Goal: Transaction & Acquisition: Purchase product/service

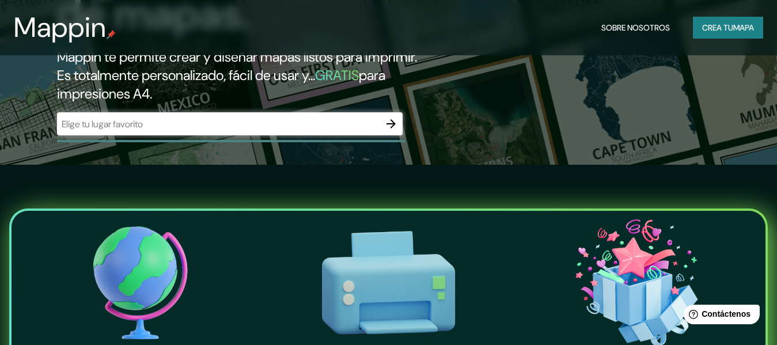
scroll to position [184, 0]
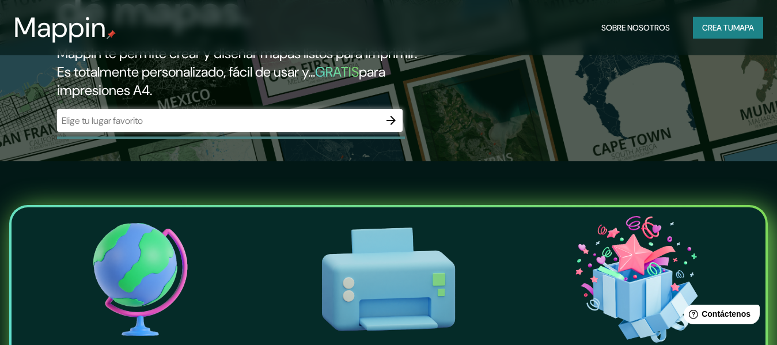
click at [377, 124] on input "text" at bounding box center [218, 120] width 323 height 13
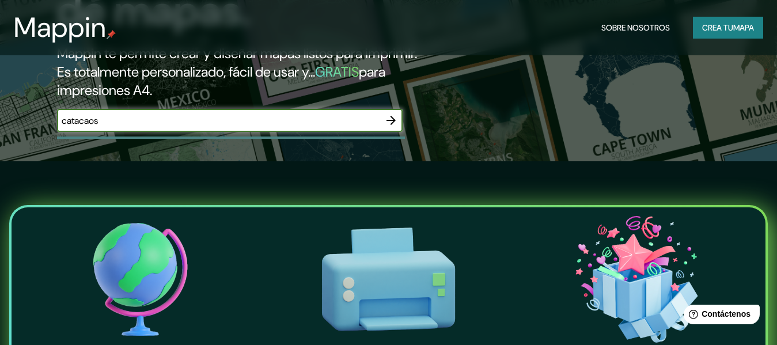
type input "catacaos"
click at [393, 124] on icon "button" at bounding box center [391, 120] width 14 height 14
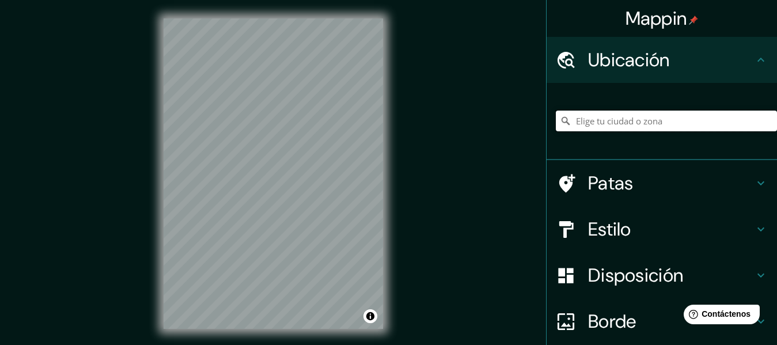
click at [596, 124] on input "Elige tu ciudad o zona" at bounding box center [666, 121] width 221 height 21
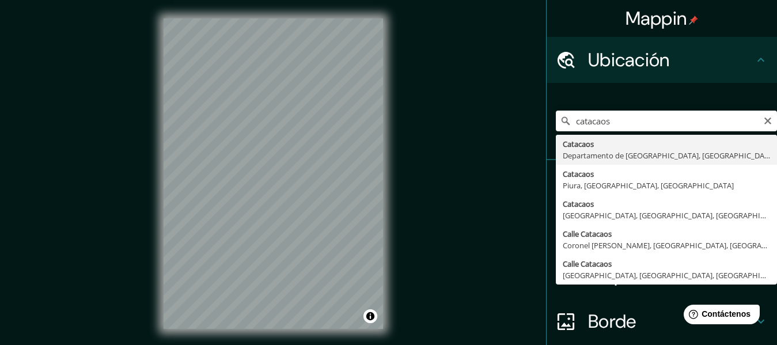
type input "Catacaos, [GEOGRAPHIC_DATA], [GEOGRAPHIC_DATA]"
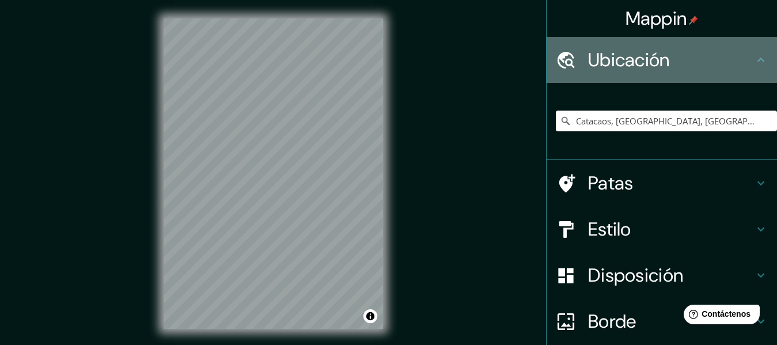
click at [685, 76] on div "Ubicación" at bounding box center [662, 60] width 230 height 46
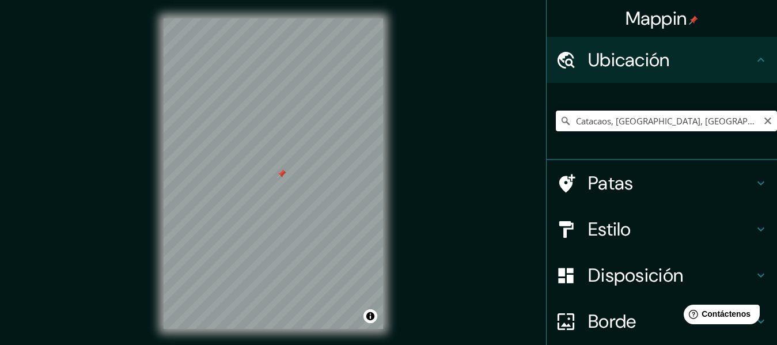
click at [622, 123] on input "Catacaos, [GEOGRAPHIC_DATA], [GEOGRAPHIC_DATA]" at bounding box center [666, 121] width 221 height 21
click at [743, 122] on input "Catacaos, [GEOGRAPHIC_DATA], [GEOGRAPHIC_DATA]" at bounding box center [666, 121] width 221 height 21
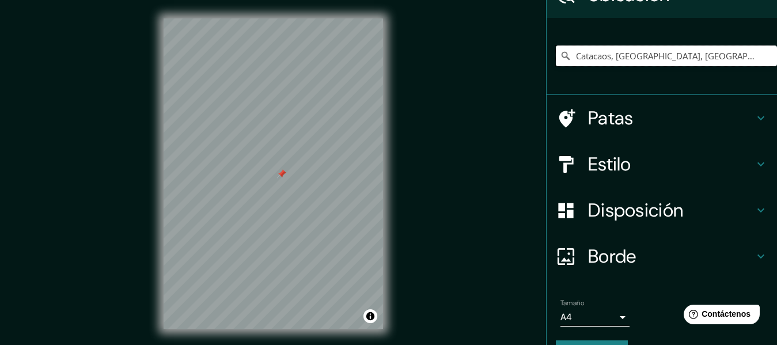
scroll to position [96, 0]
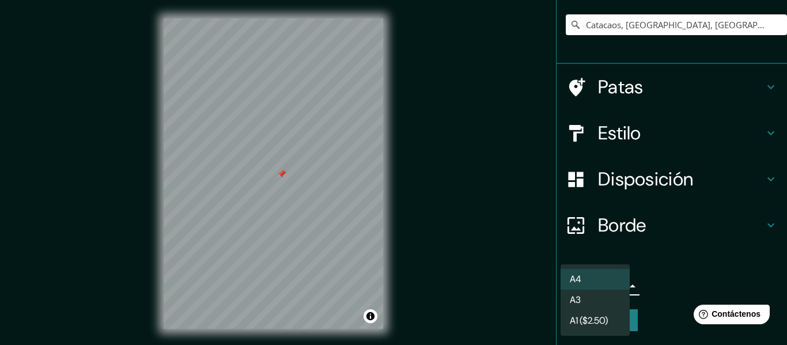
click at [609, 285] on body "Mappin Ubicación Catacaos, Departamento de Piura, Perú Patas Estilo Disposición…" at bounding box center [393, 172] width 787 height 345
click at [609, 294] on li "A3" at bounding box center [594, 300] width 69 height 21
click at [609, 294] on body "Mappin Ubicación Catacaos, Departamento de Piura, Perú Patas Estilo Disposición…" at bounding box center [393, 172] width 787 height 345
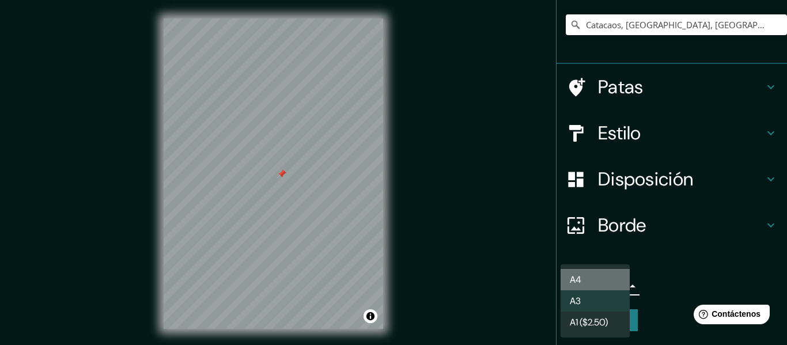
click at [604, 279] on li "A4" at bounding box center [594, 279] width 69 height 21
type input "single"
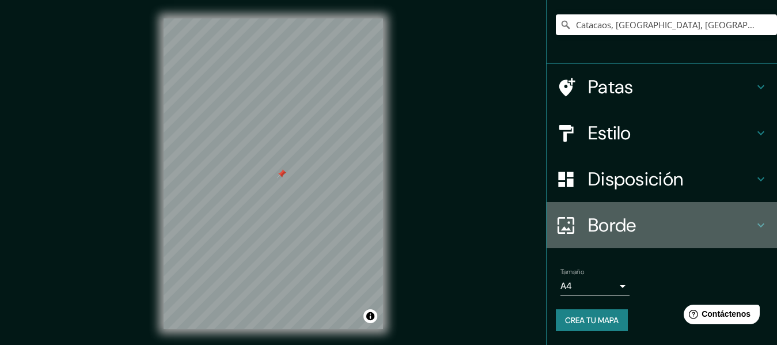
click at [672, 235] on h4 "Borde" at bounding box center [671, 225] width 166 height 23
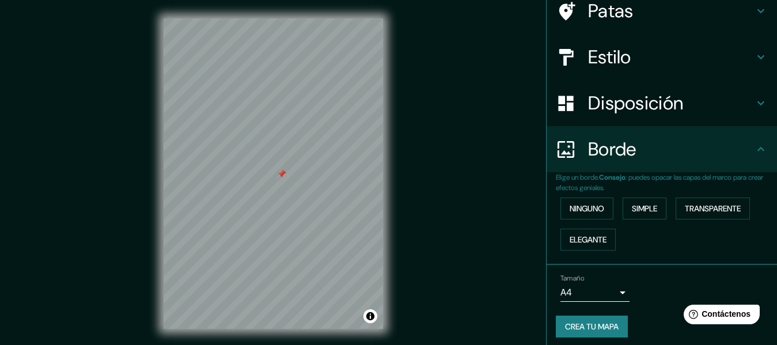
scroll to position [78, 0]
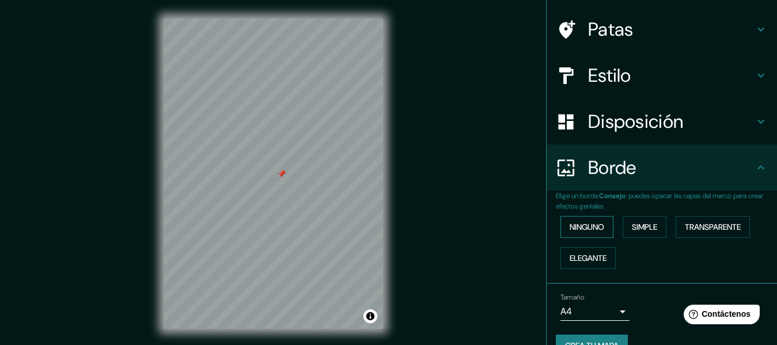
click at [592, 229] on font "Ninguno" at bounding box center [587, 227] width 35 height 10
click at [632, 228] on font "Simple" at bounding box center [644, 227] width 25 height 10
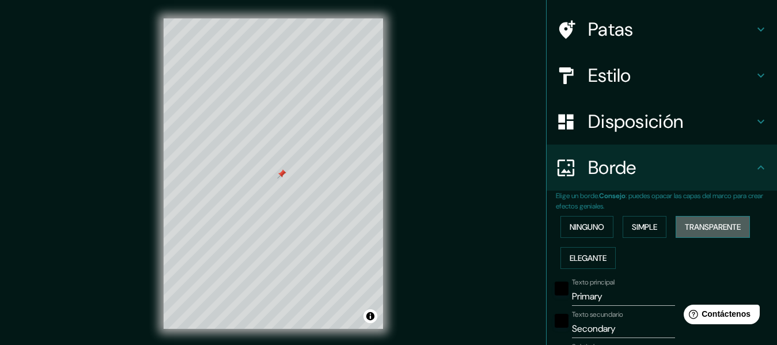
click at [685, 224] on font "Transparente" at bounding box center [713, 227] width 56 height 10
drag, startPoint x: 577, startPoint y: 272, endPoint x: 574, endPoint y: 262, distance: 10.4
click at [574, 262] on div "Ninguno Simple Transparente Elegante" at bounding box center [666, 242] width 221 height 62
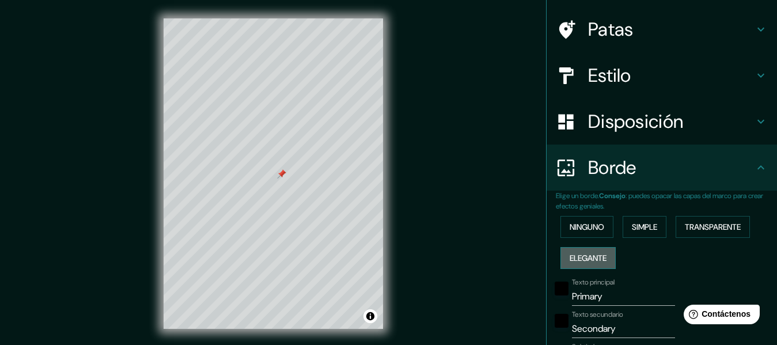
click at [574, 262] on font "Elegante" at bounding box center [588, 258] width 37 height 10
click at [577, 234] on button "Ninguno" at bounding box center [586, 227] width 53 height 22
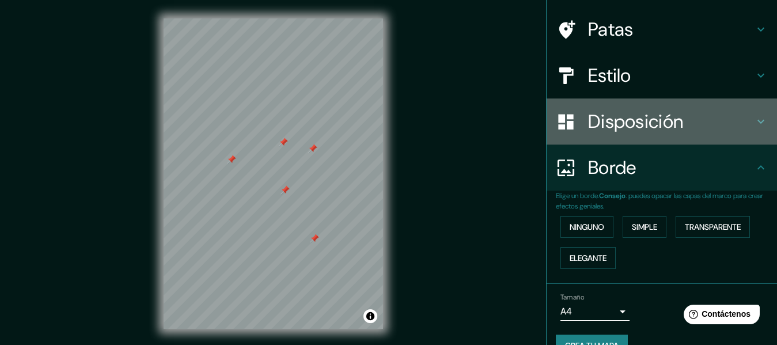
click at [631, 103] on div "Disposición" at bounding box center [662, 121] width 230 height 46
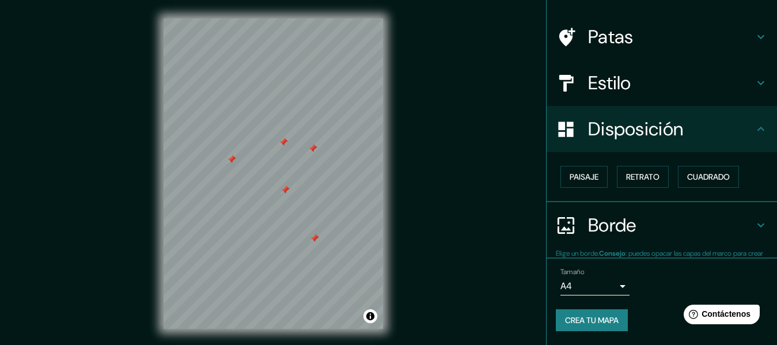
scroll to position [70, 0]
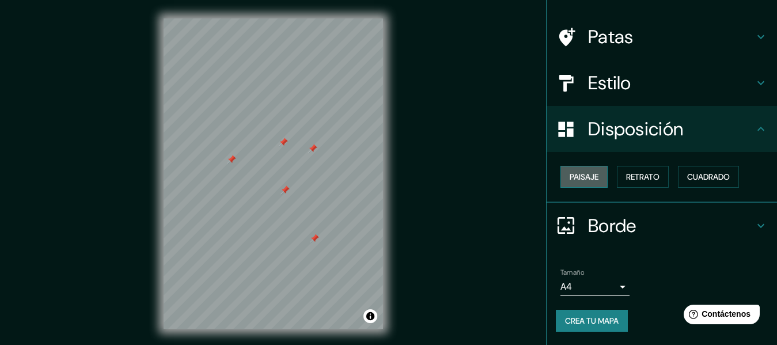
click at [585, 178] on font "Paisaje" at bounding box center [584, 177] width 29 height 10
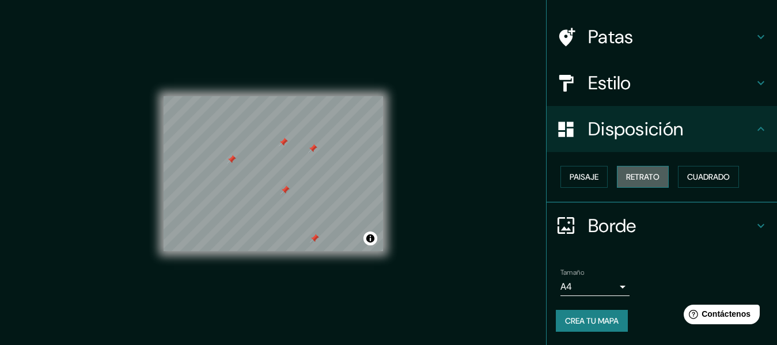
click at [648, 184] on font "Retrato" at bounding box center [642, 176] width 33 height 15
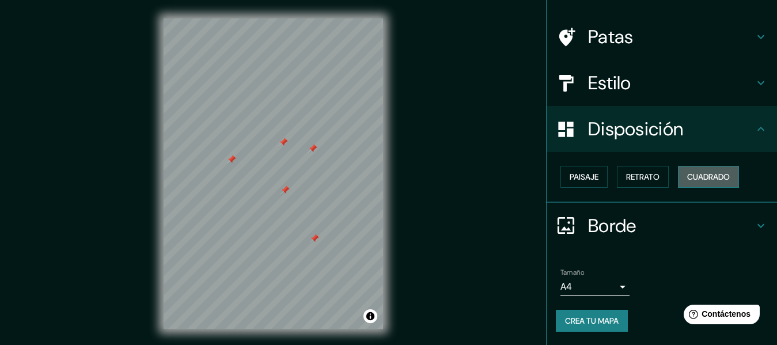
click at [698, 184] on font "Cuadrado" at bounding box center [708, 176] width 43 height 15
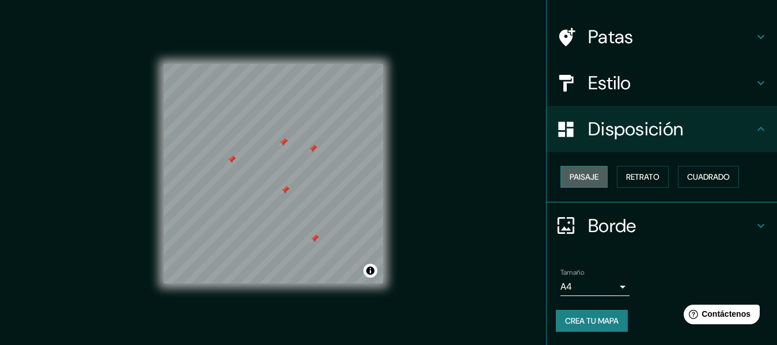
click at [570, 171] on font "Paisaje" at bounding box center [584, 176] width 29 height 15
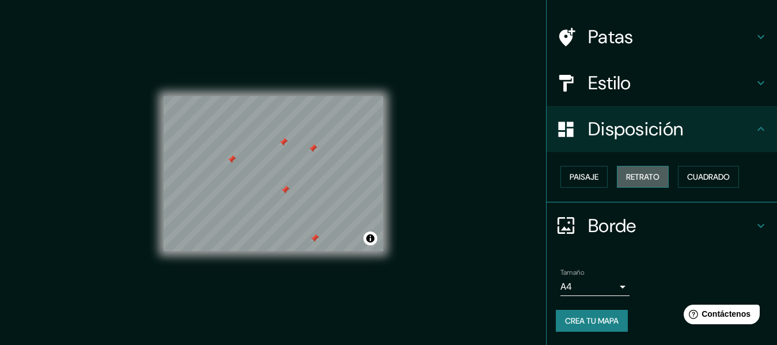
click at [639, 182] on font "Retrato" at bounding box center [642, 177] width 33 height 10
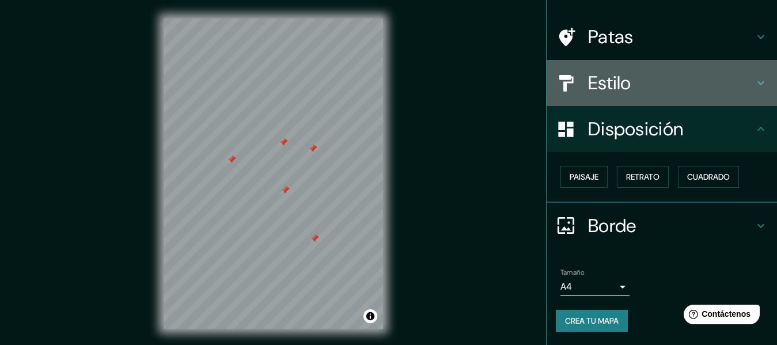
click at [636, 86] on h4 "Estilo" at bounding box center [671, 82] width 166 height 23
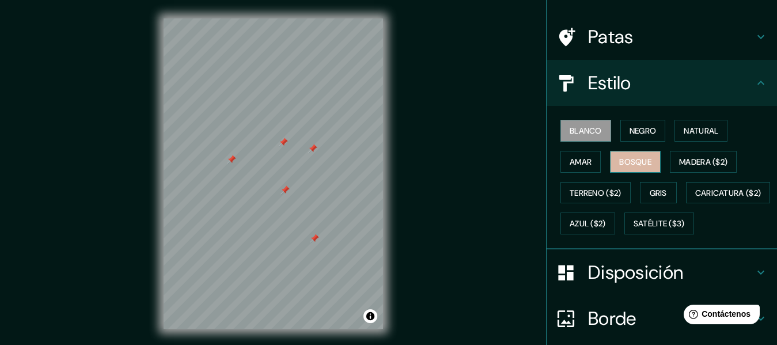
click at [627, 157] on font "Bosque" at bounding box center [635, 162] width 32 height 10
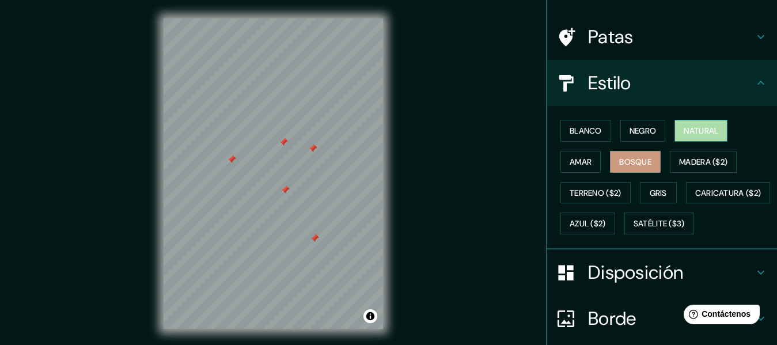
click at [684, 137] on font "Natural" at bounding box center [701, 130] width 35 height 15
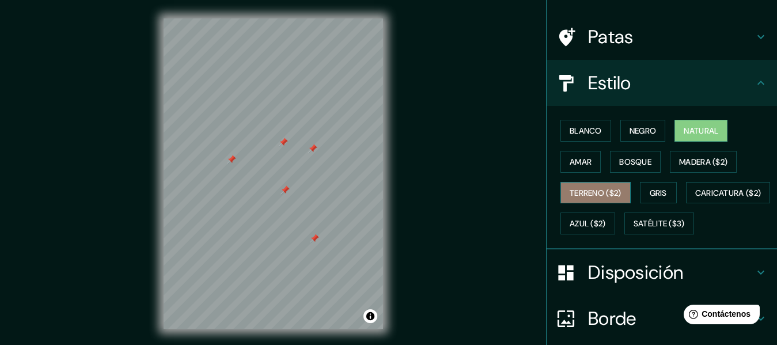
click at [611, 194] on font "Terreno ($2)" at bounding box center [596, 193] width 52 height 10
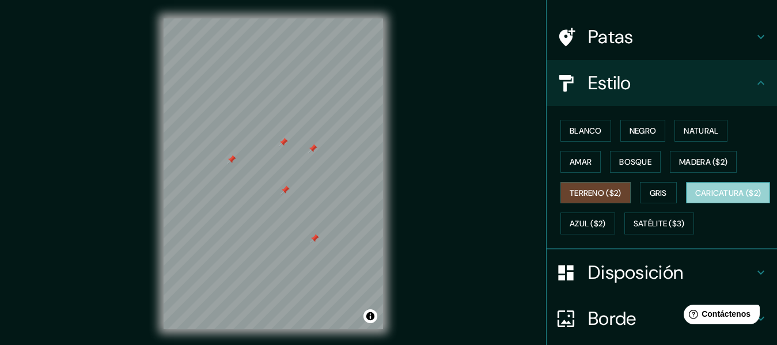
click at [695, 198] on font "Caricatura ($2)" at bounding box center [728, 193] width 66 height 10
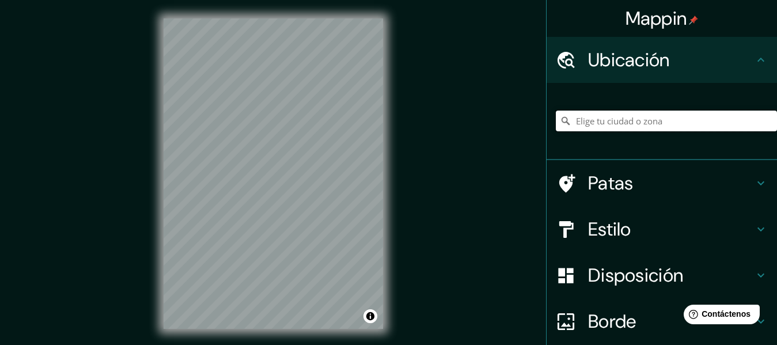
click at [596, 120] on input "Elige tu ciudad o zona" at bounding box center [666, 121] width 221 height 21
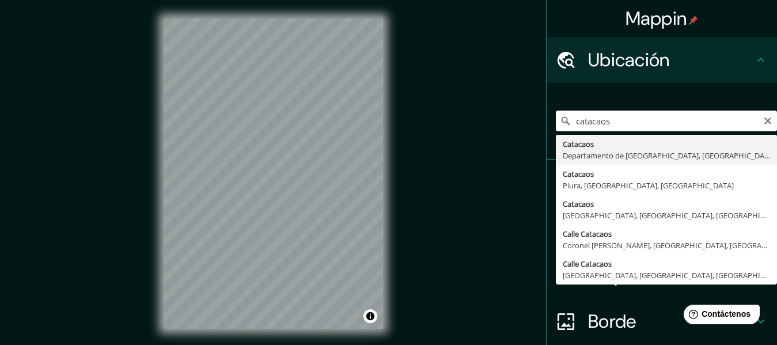
type input "Catacaos, [GEOGRAPHIC_DATA], [GEOGRAPHIC_DATA]"
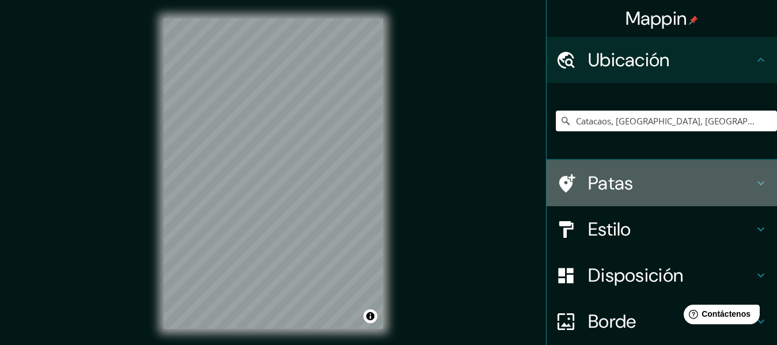
click at [638, 187] on h4 "Patas" at bounding box center [671, 183] width 166 height 23
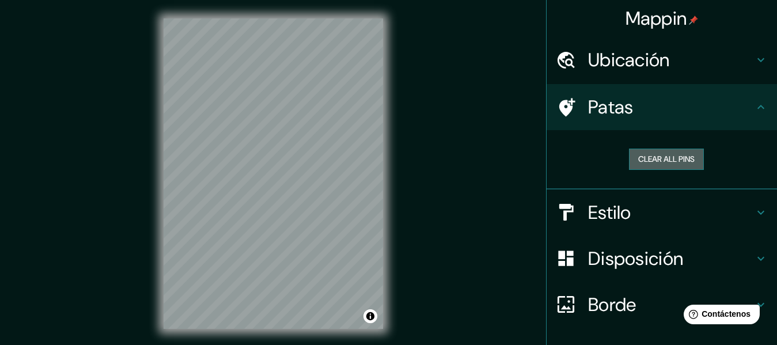
click at [649, 163] on button "Clear all pins" at bounding box center [666, 159] width 75 height 21
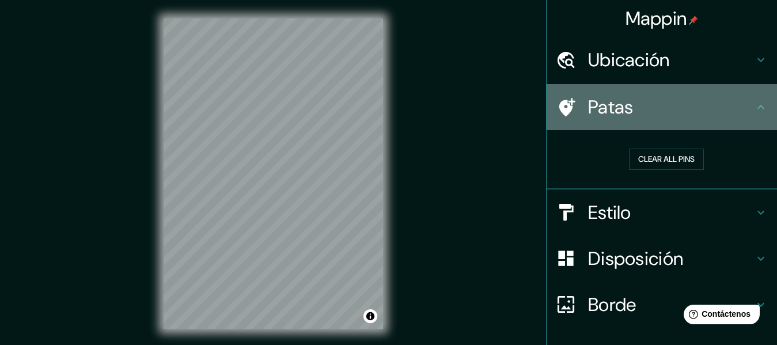
click at [650, 101] on h4 "Patas" at bounding box center [671, 107] width 166 height 23
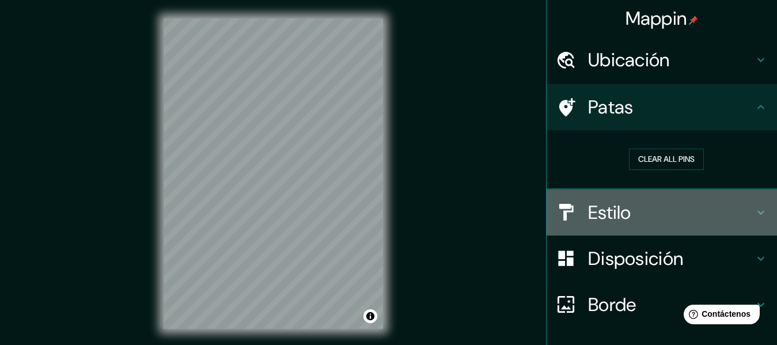
click at [611, 201] on font "Estilo" at bounding box center [609, 212] width 43 height 24
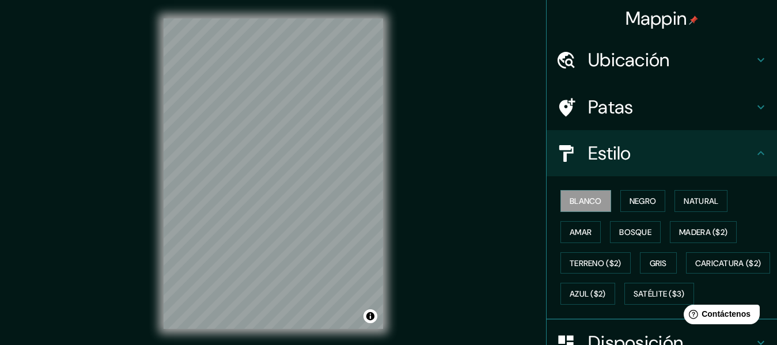
click at [661, 132] on div "Estilo" at bounding box center [662, 153] width 230 height 46
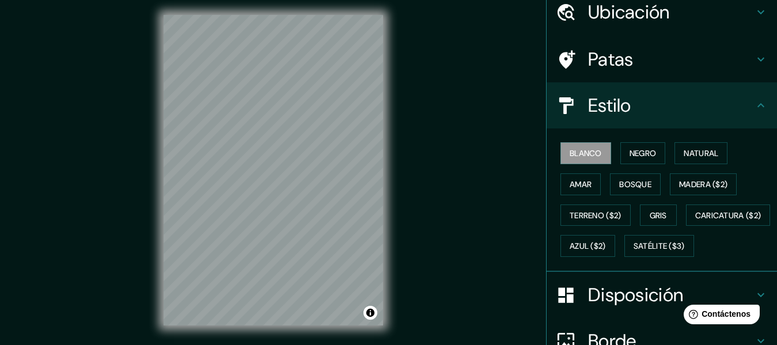
scroll to position [52, 0]
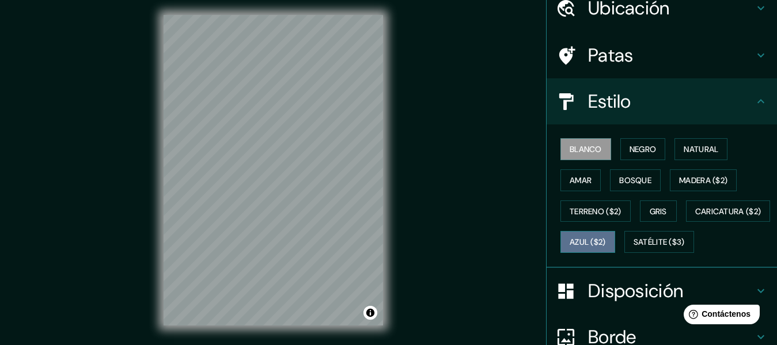
click at [606, 245] on font "Azul ($2)" at bounding box center [588, 242] width 36 height 10
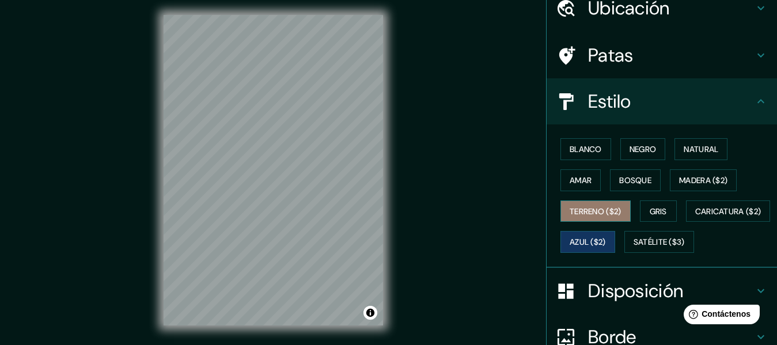
click at [586, 218] on font "Terreno ($2)" at bounding box center [596, 211] width 52 height 15
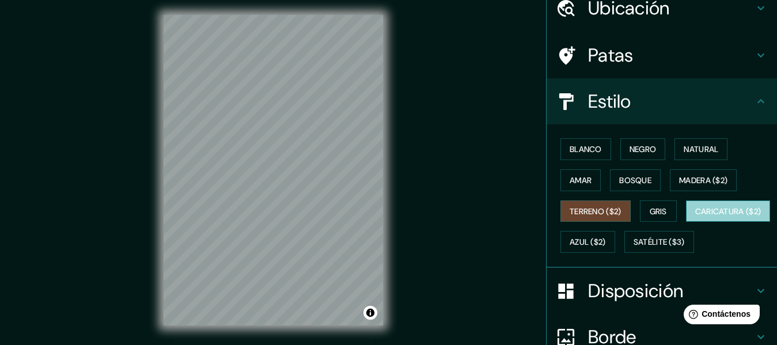
click at [695, 217] on font "Caricatura ($2)" at bounding box center [728, 211] width 66 height 10
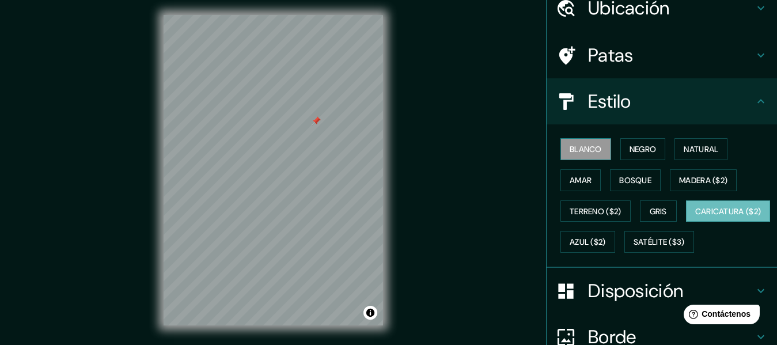
click at [586, 149] on font "Blanco" at bounding box center [586, 149] width 32 height 10
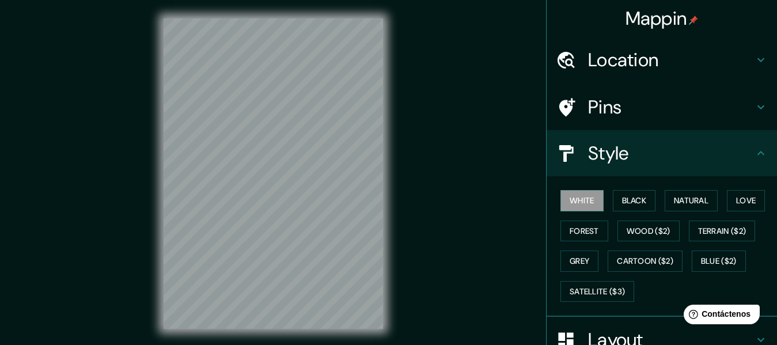
scroll to position [3, 0]
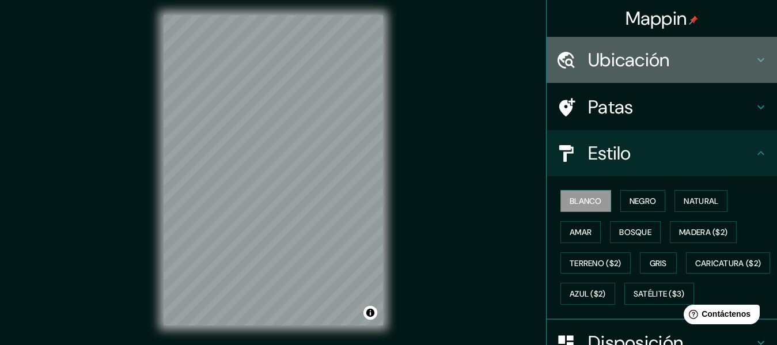
click at [644, 80] on div "Ubicación" at bounding box center [662, 60] width 230 height 46
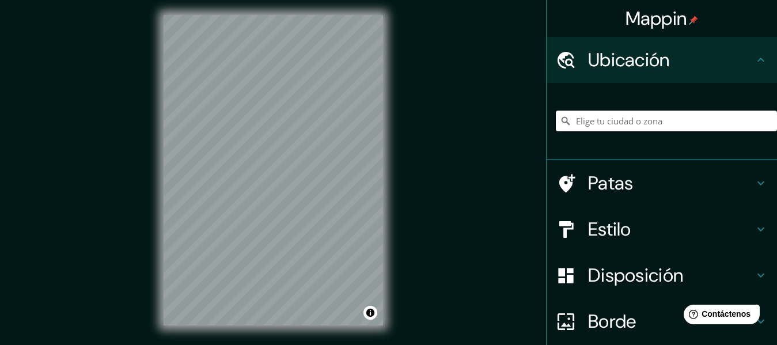
click at [633, 112] on input "Elige tu ciudad o zona" at bounding box center [666, 121] width 221 height 21
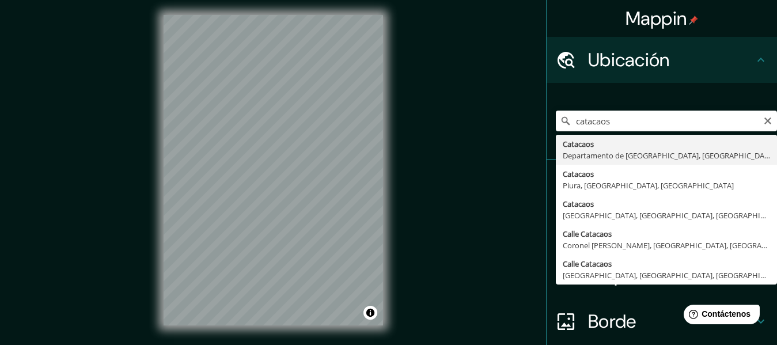
type input "Catacaos, [GEOGRAPHIC_DATA], [GEOGRAPHIC_DATA]"
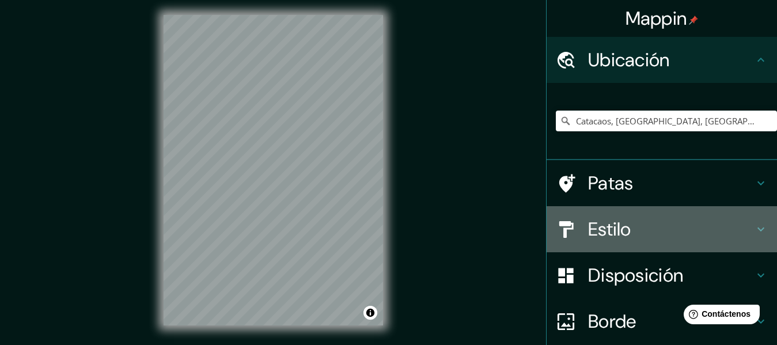
click at [635, 229] on h4 "Estilo" at bounding box center [671, 229] width 166 height 23
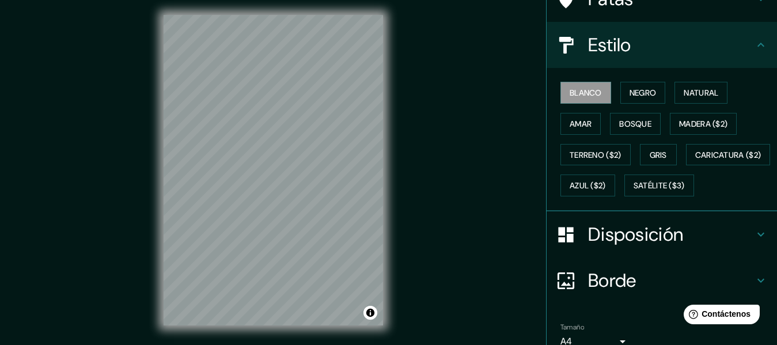
scroll to position [116, 0]
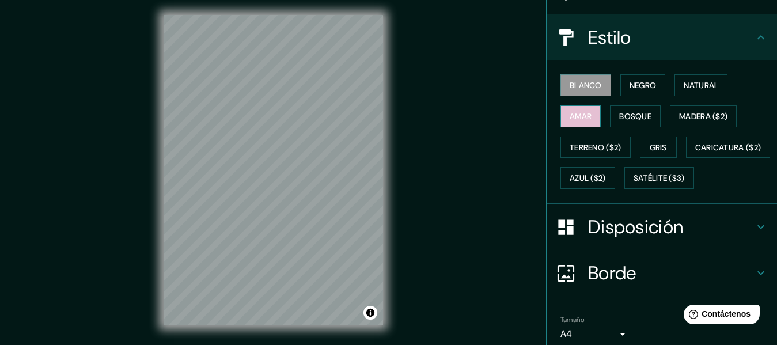
click at [571, 109] on font "Amar" at bounding box center [581, 116] width 22 height 15
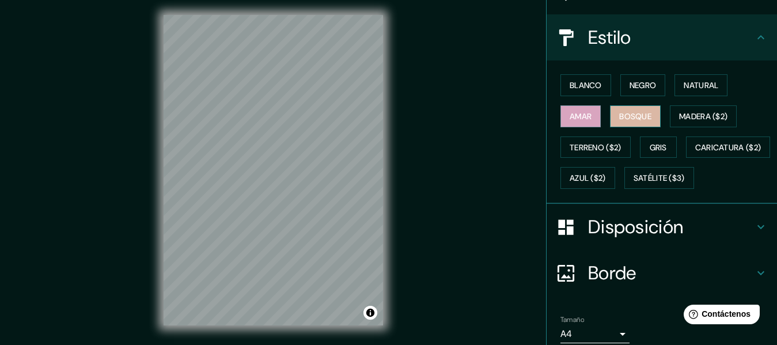
click at [636, 123] on font "Bosque" at bounding box center [635, 116] width 32 height 15
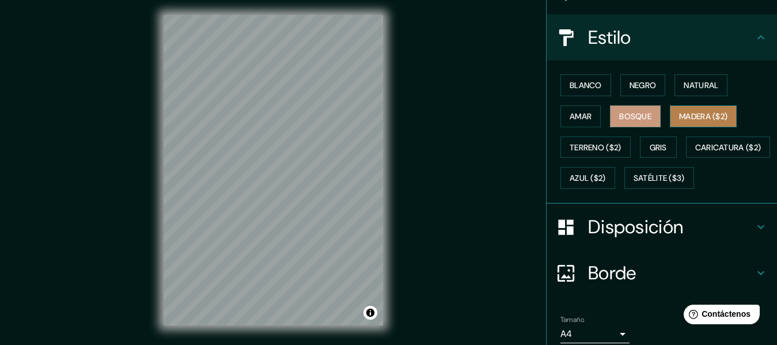
click at [700, 111] on font "Madera ($2)" at bounding box center [703, 116] width 48 height 10
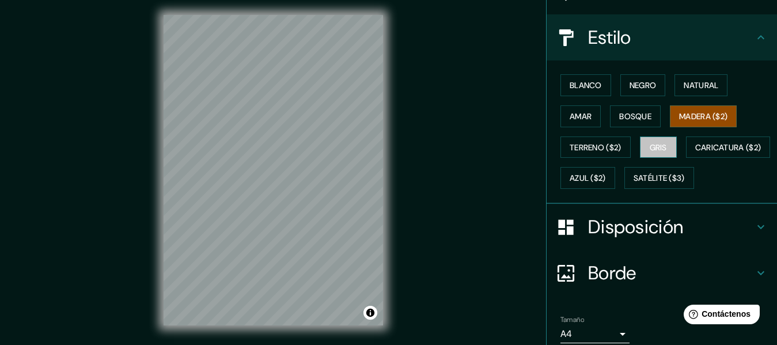
click at [650, 146] on font "Gris" at bounding box center [658, 147] width 17 height 10
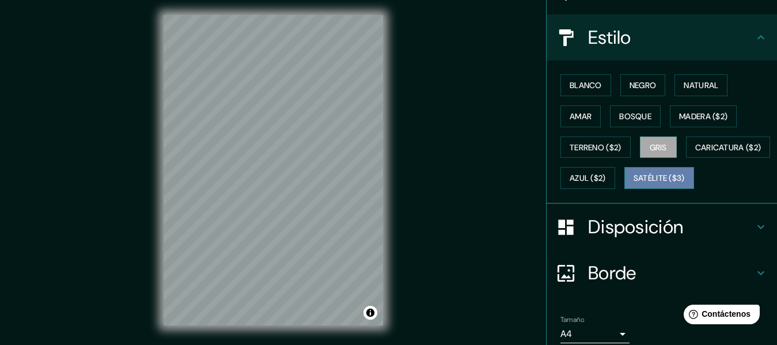
click at [634, 184] on font "Satélite ($3)" at bounding box center [659, 178] width 51 height 10
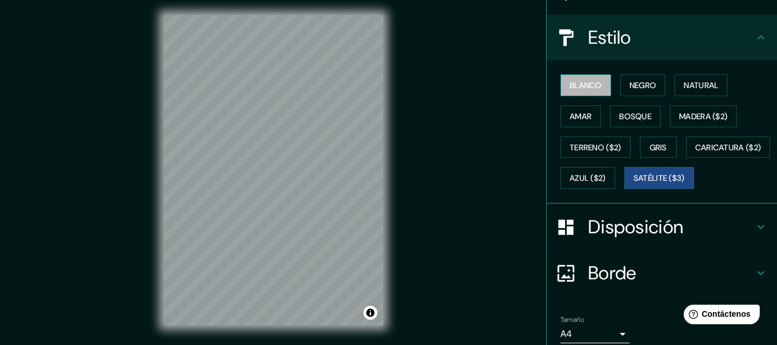
click at [580, 93] on button "Blanco" at bounding box center [585, 85] width 51 height 22
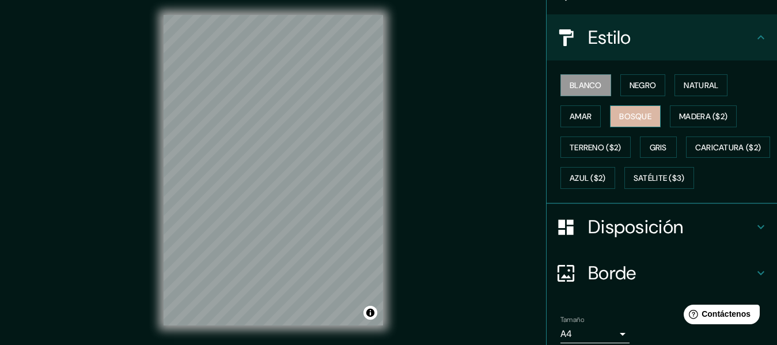
click at [610, 113] on button "Bosque" at bounding box center [635, 116] width 51 height 22
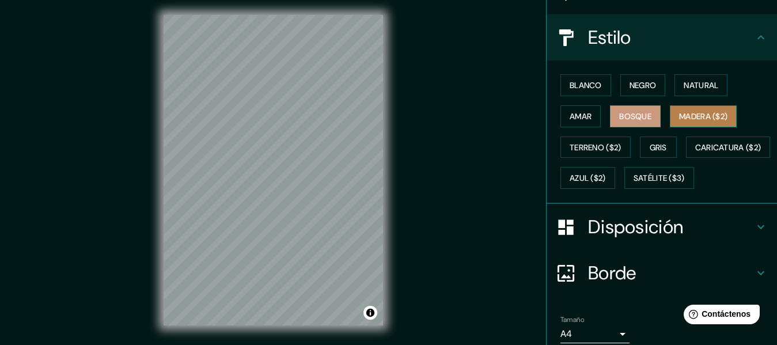
click at [686, 119] on font "Madera ($2)" at bounding box center [703, 116] width 48 height 10
click at [415, 135] on div "Mappin Ubicación Catacaos, [GEOGRAPHIC_DATA], [GEOGRAPHIC_DATA] Patas Estilo Bl…" at bounding box center [388, 180] width 777 height 366
